Goal: Information Seeking & Learning: Find specific fact

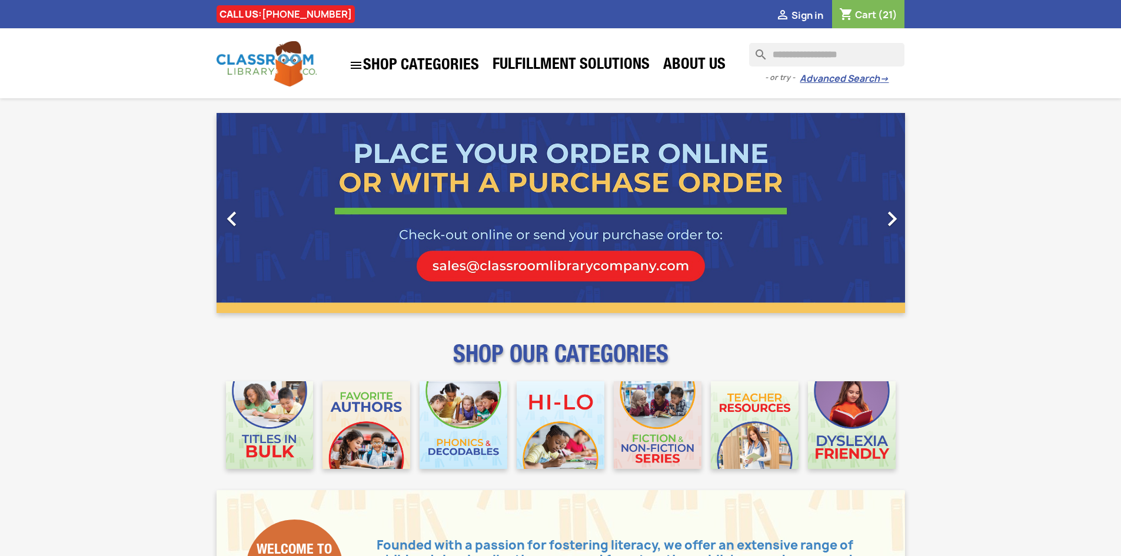
click at [795, 52] on input "Search" at bounding box center [826, 55] width 155 height 24
type input "**********"
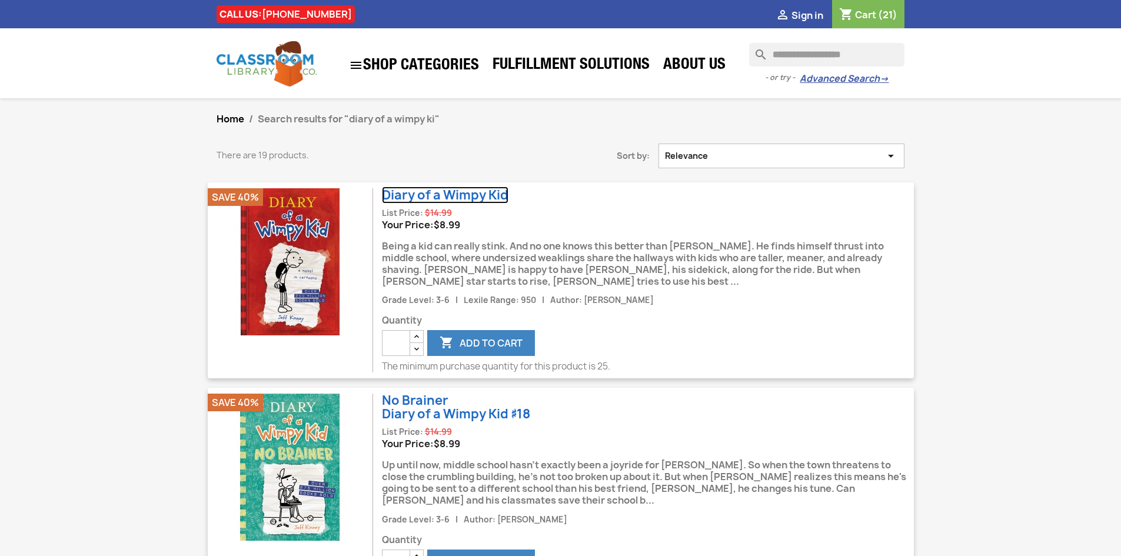
click at [477, 197] on link "Diary of a Wimpy Kid" at bounding box center [445, 195] width 127 height 17
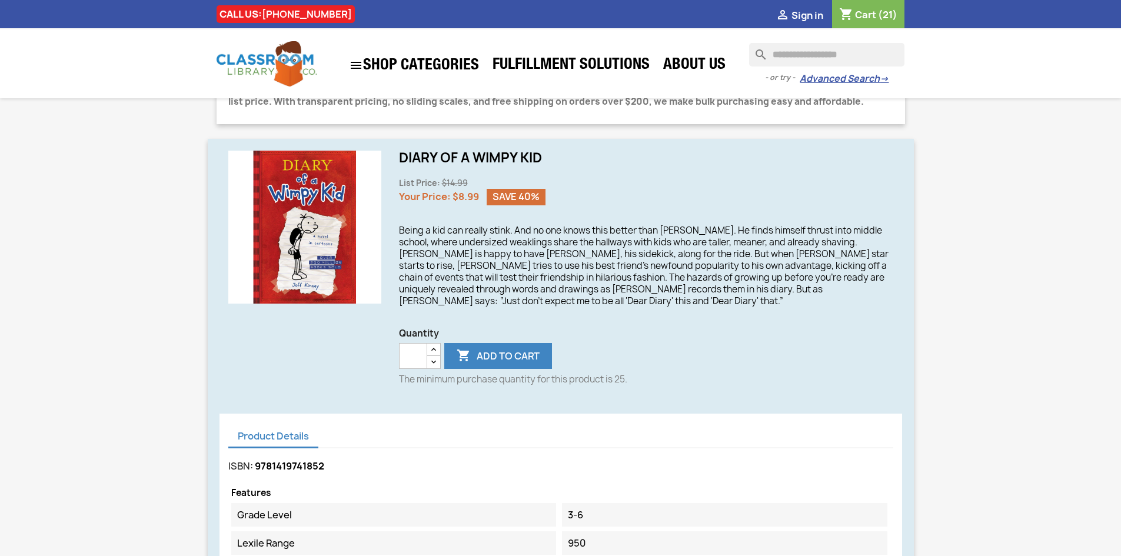
scroll to position [294, 0]
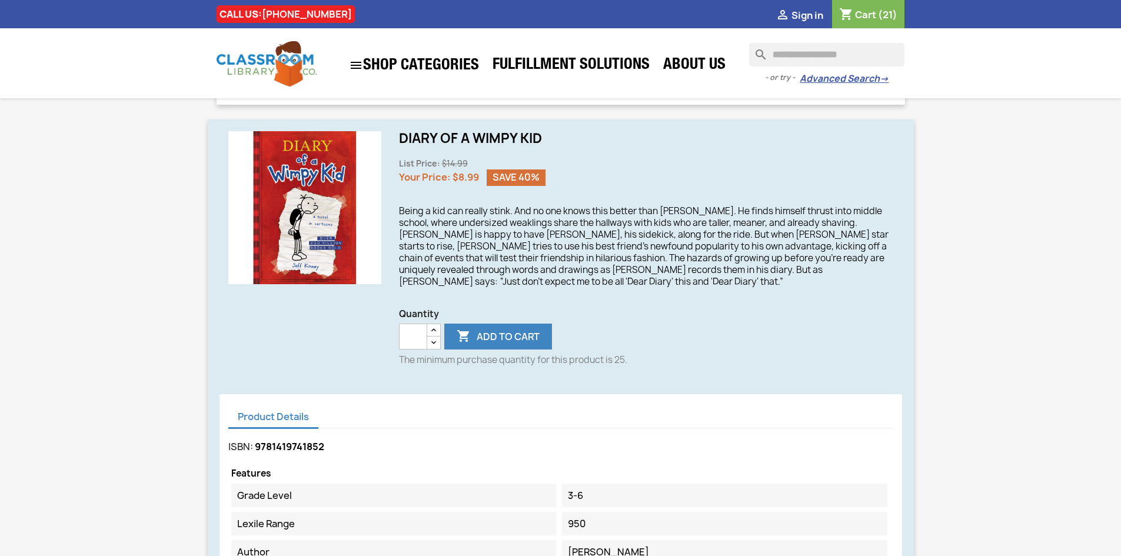
click at [297, 446] on span "9781419741852" at bounding box center [289, 446] width 69 height 13
copy span "9781419741852"
